Goal: Task Accomplishment & Management: Manage account settings

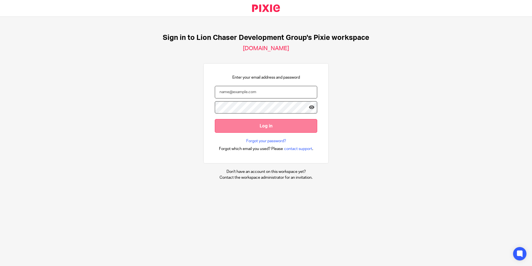
type input "apatten@lcdevgroup.com"
click at [242, 125] on input "Log in" at bounding box center [266, 126] width 102 height 14
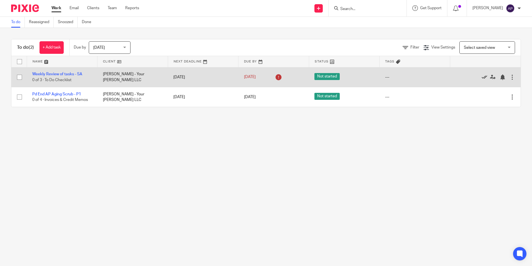
click at [482, 79] on icon at bounding box center [485, 77] width 6 height 6
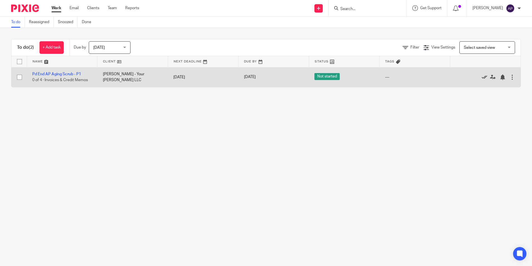
click at [482, 79] on icon at bounding box center [485, 77] width 6 height 6
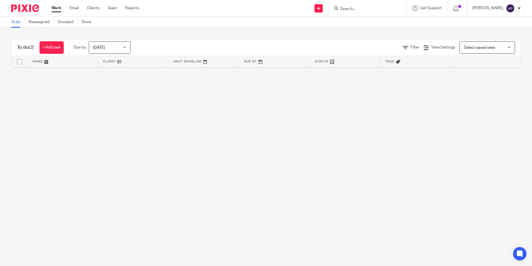
click at [126, 47] on div "[DATE] [DATE]" at bounding box center [110, 47] width 42 height 13
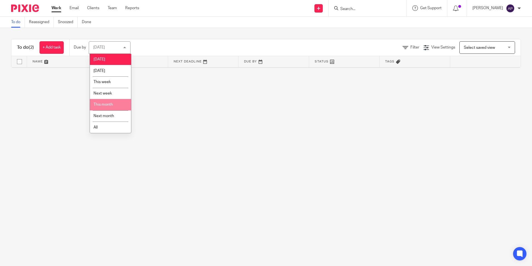
click at [118, 103] on li "This month" at bounding box center [110, 104] width 41 height 11
